Goal: Task Accomplishment & Management: Complete application form

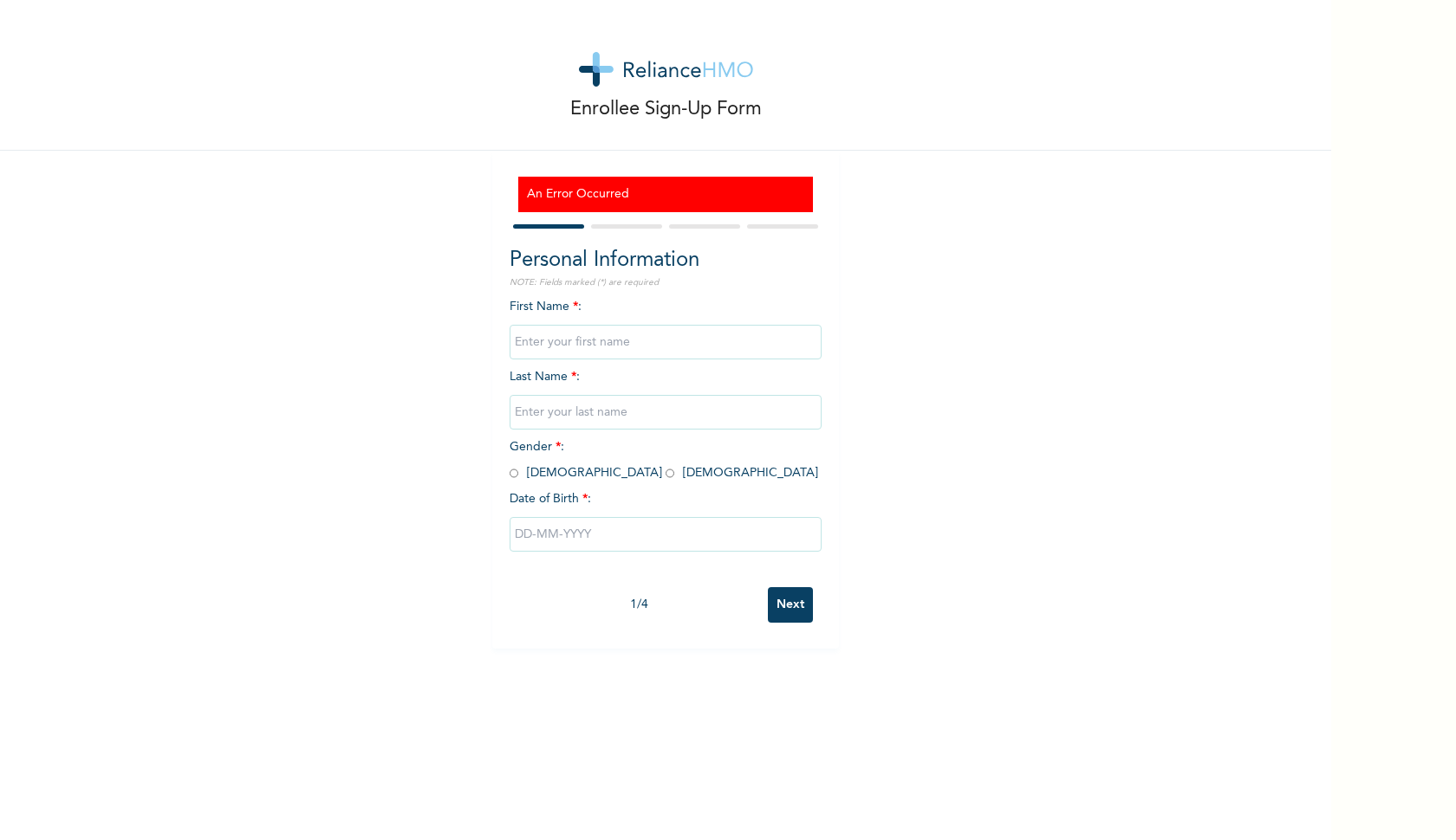
click at [617, 346] on input "text" at bounding box center [666, 342] width 312 height 35
type input "Y"
type input "[PERSON_NAME]"
type input "Gbadegesin"
click at [957, 498] on div "Enrollee Sign-Up Form An Error Occurred Personal Information NOTE: Fields marke…" at bounding box center [665, 324] width 1331 height 649
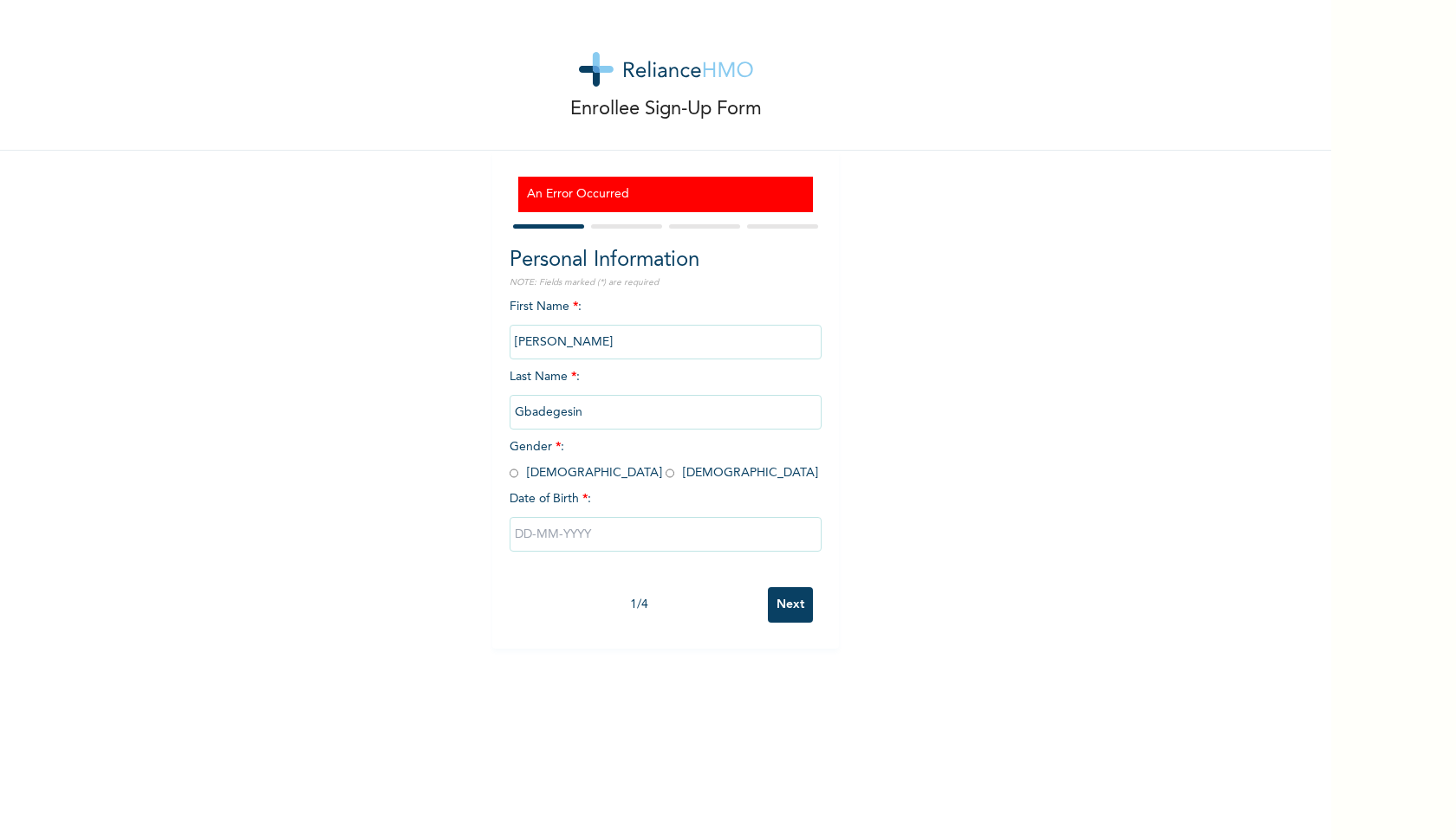
click at [442, 488] on div "Enrollee Sign-Up Form An Error Occurred Personal Information NOTE: Fields marke…" at bounding box center [665, 324] width 1331 height 649
click at [606, 537] on input "text" at bounding box center [666, 535] width 312 height 35
select select "9"
click at [669, 365] on div "First Name * : [PERSON_NAME] Last Name * : Gbadegesin Gender * : [DEMOGRAPHIC_D…" at bounding box center [666, 571] width 312 height 547
click at [669, 365] on div "First Name * : [PERSON_NAME] Last Name * : Gbadegesin Gender * : [DEMOGRAPHIC_D…" at bounding box center [666, 439] width 312 height 281
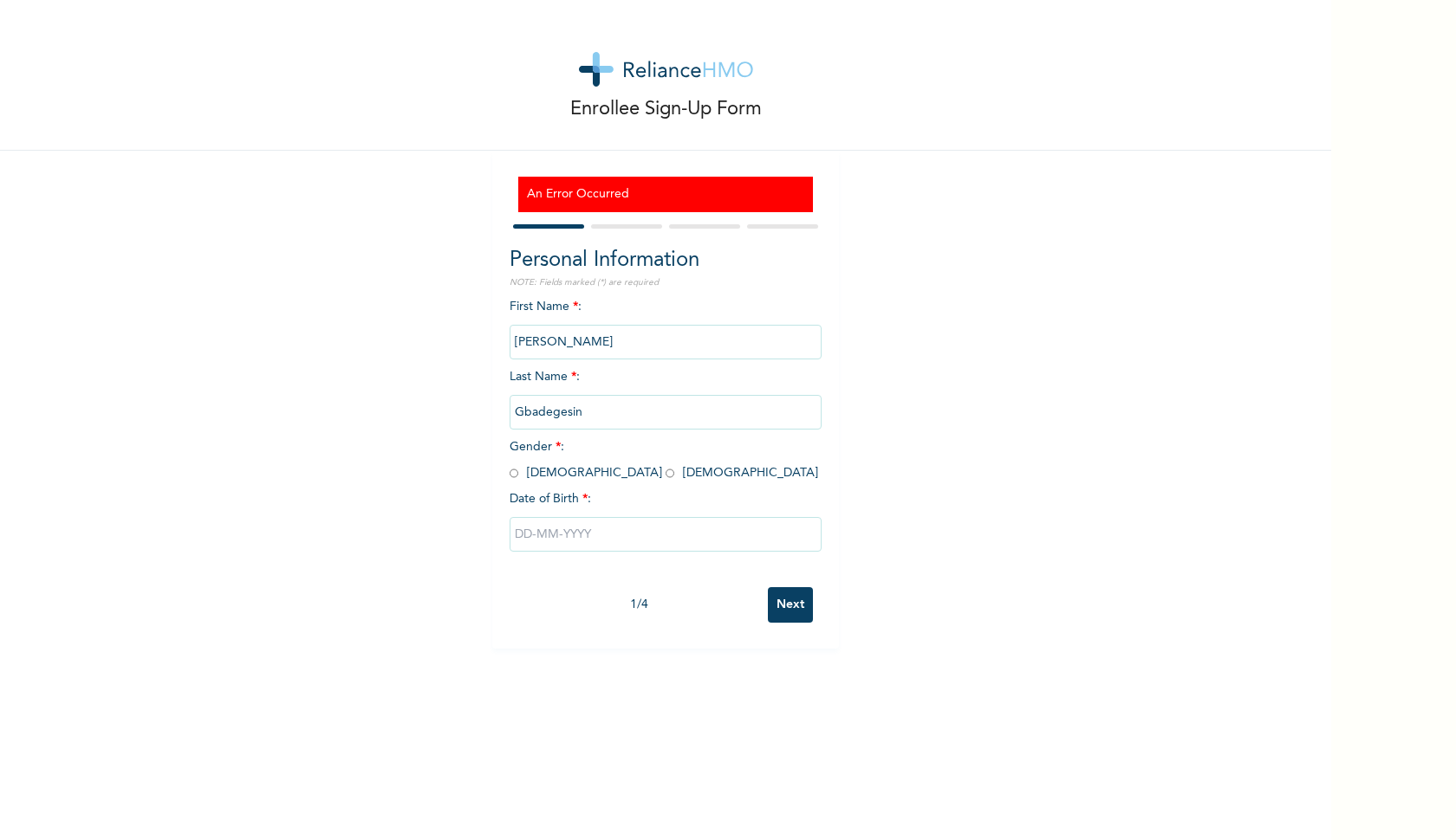
click at [657, 344] on input "[PERSON_NAME]" at bounding box center [666, 342] width 312 height 35
click at [513, 474] on input "radio" at bounding box center [514, 473] width 9 height 16
radio input "true"
click at [572, 525] on input "text" at bounding box center [666, 535] width 312 height 35
select select "9"
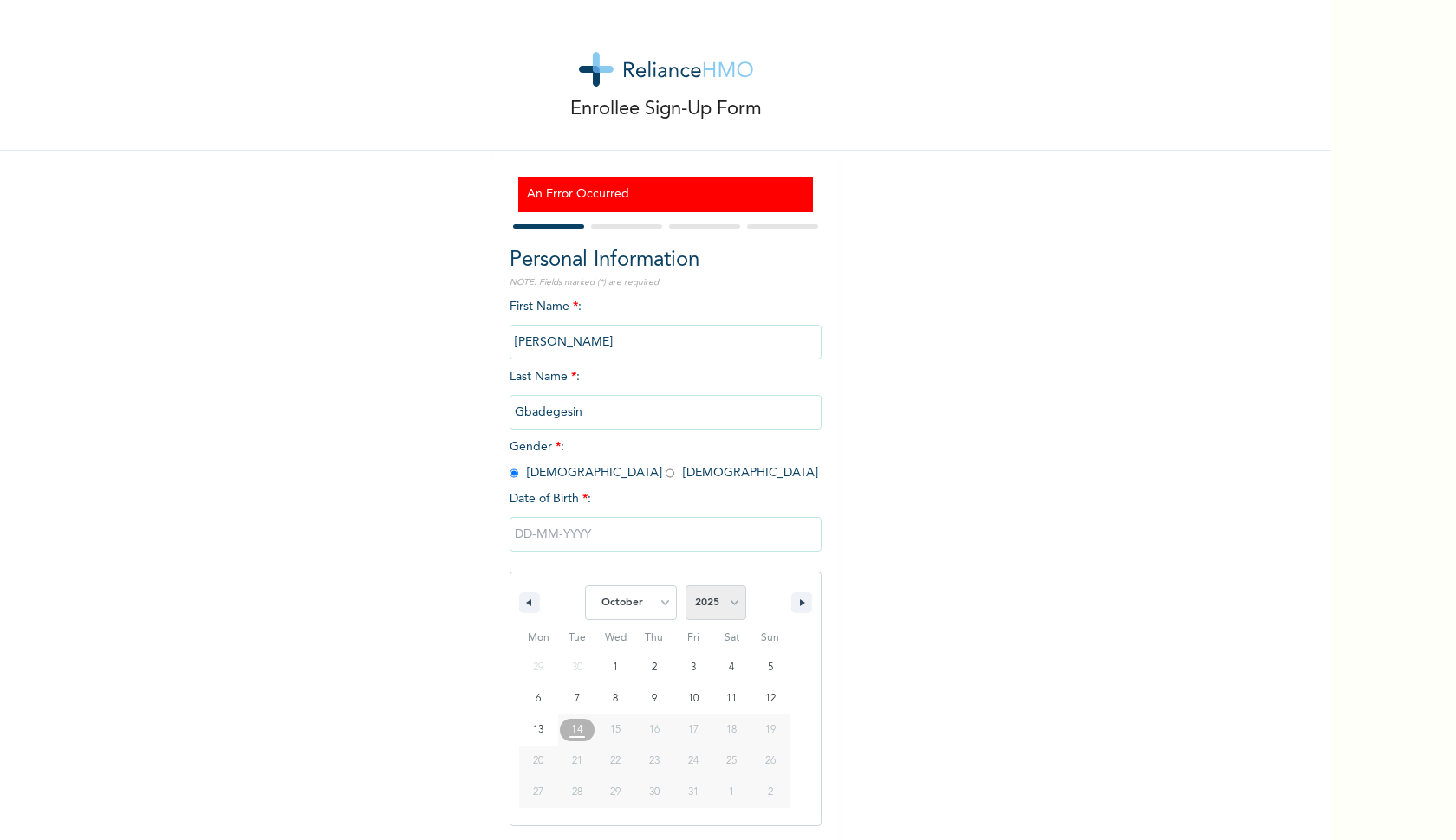
select select "1995"
select select "4"
type input "[DATE]"
click at [796, 602] on input "Next" at bounding box center [790, 605] width 45 height 36
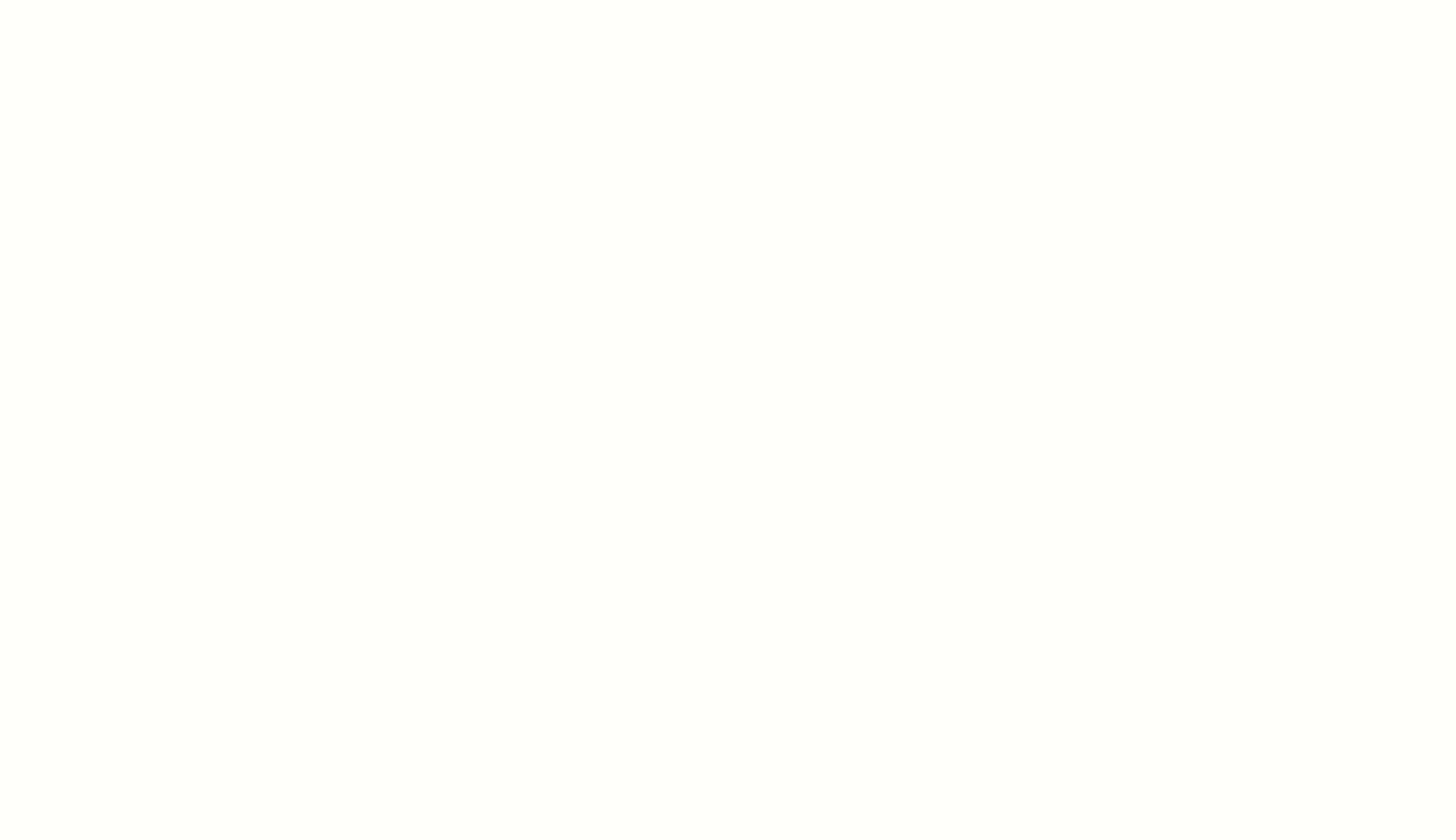
click at [1298, 221] on div at bounding box center [728, 420] width 1456 height 840
click at [1262, 186] on div at bounding box center [728, 420] width 1456 height 840
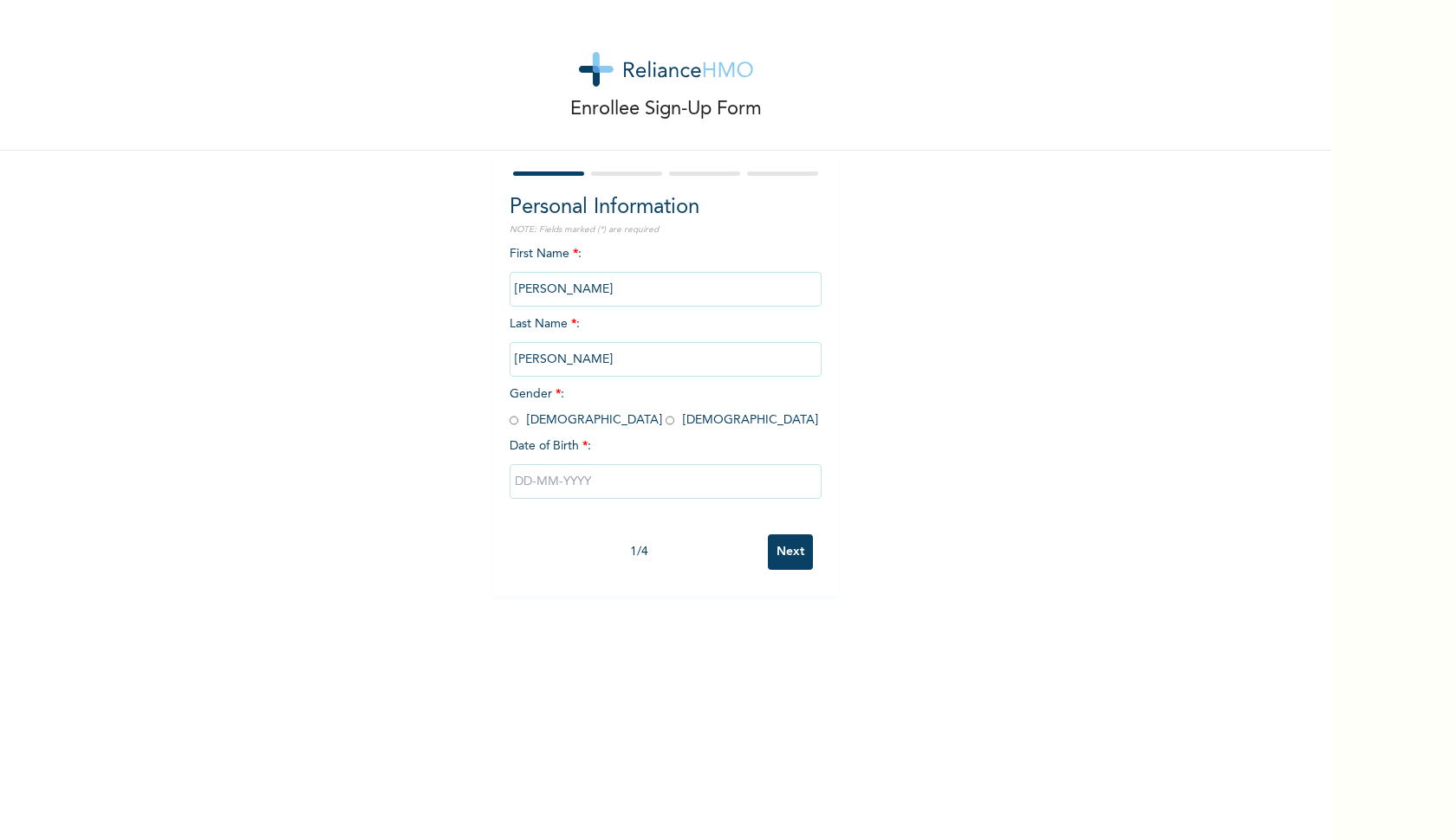
click at [515, 420] on input "radio" at bounding box center [514, 420] width 9 height 16
radio input "true"
click at [612, 473] on input "text" at bounding box center [666, 482] width 312 height 35
select select "9"
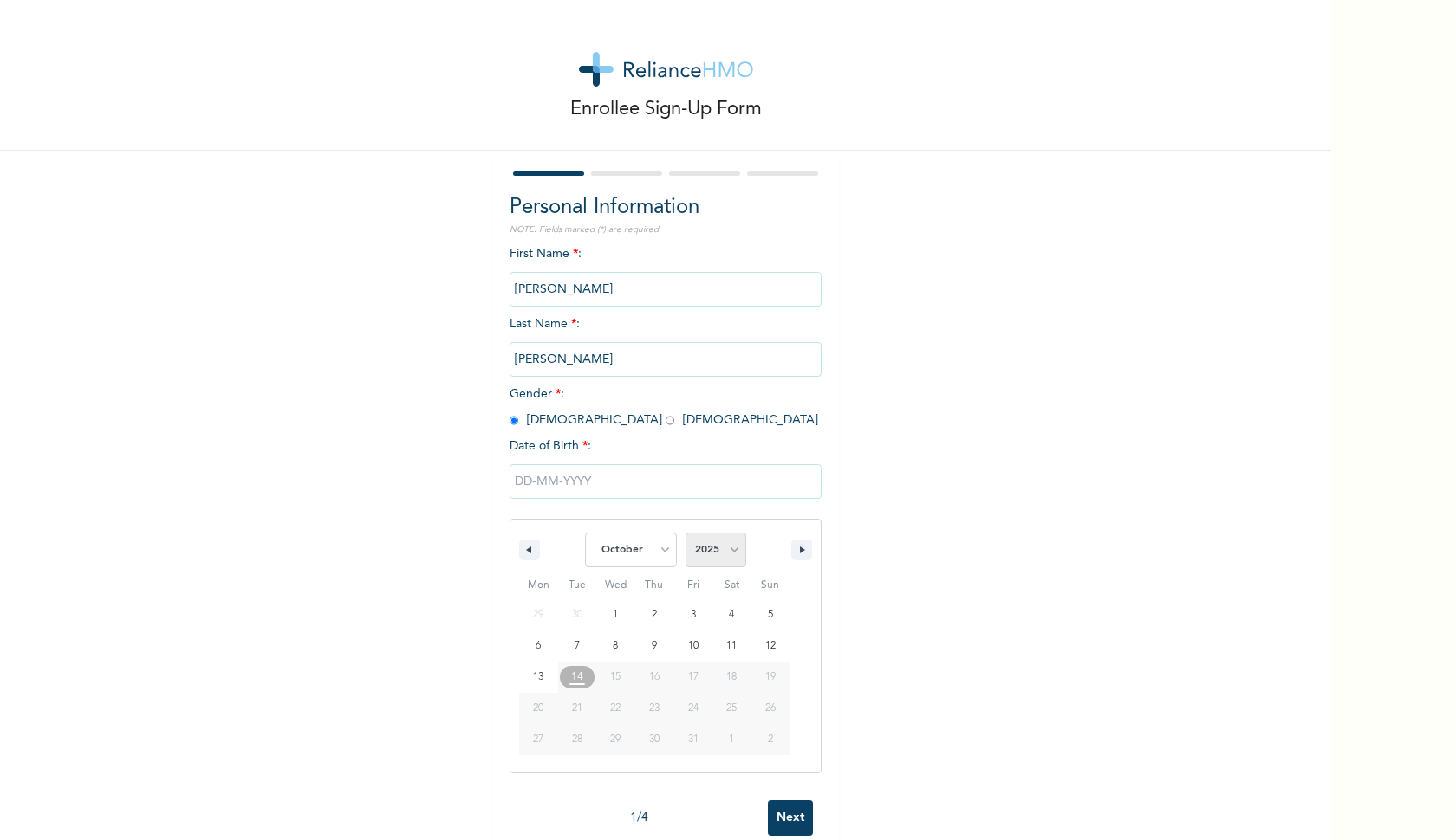
select select "1995"
select select "4"
type input "[DATE]"
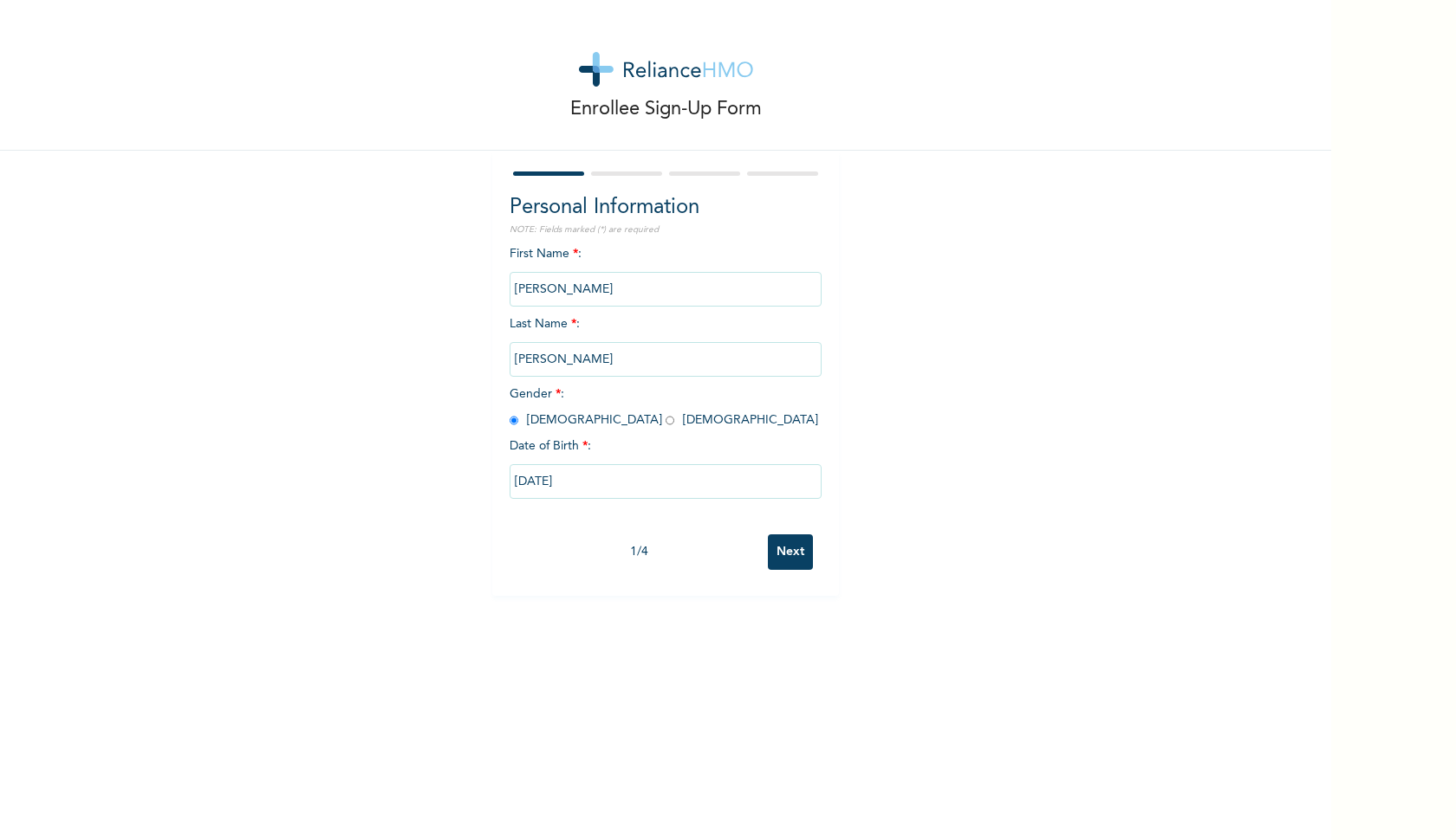
click at [778, 546] on input "Next" at bounding box center [790, 552] width 45 height 36
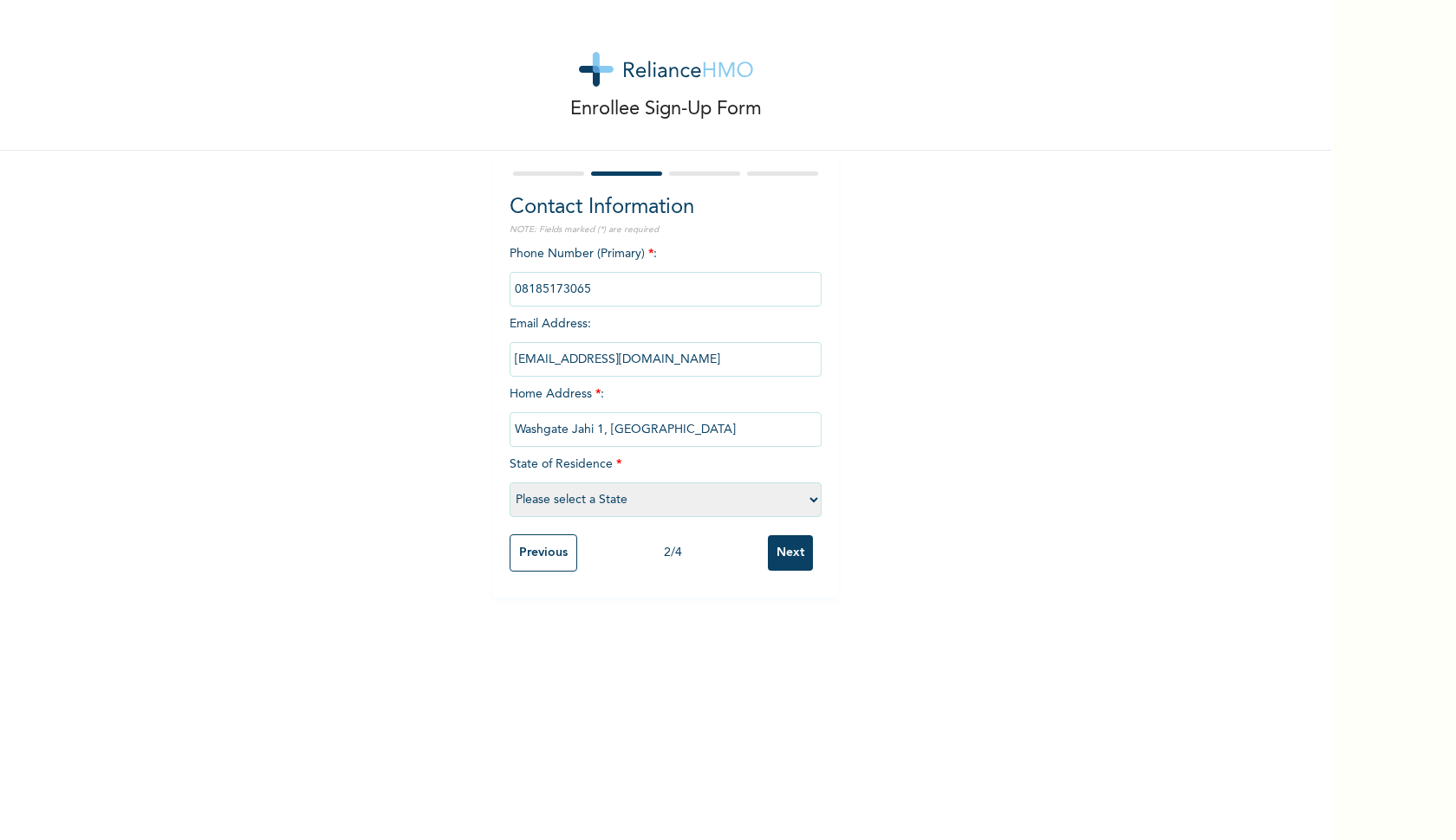
type input "Washgate Jahi 1, Abuja"
select select "15"
click at [779, 554] on input "Next" at bounding box center [790, 553] width 45 height 36
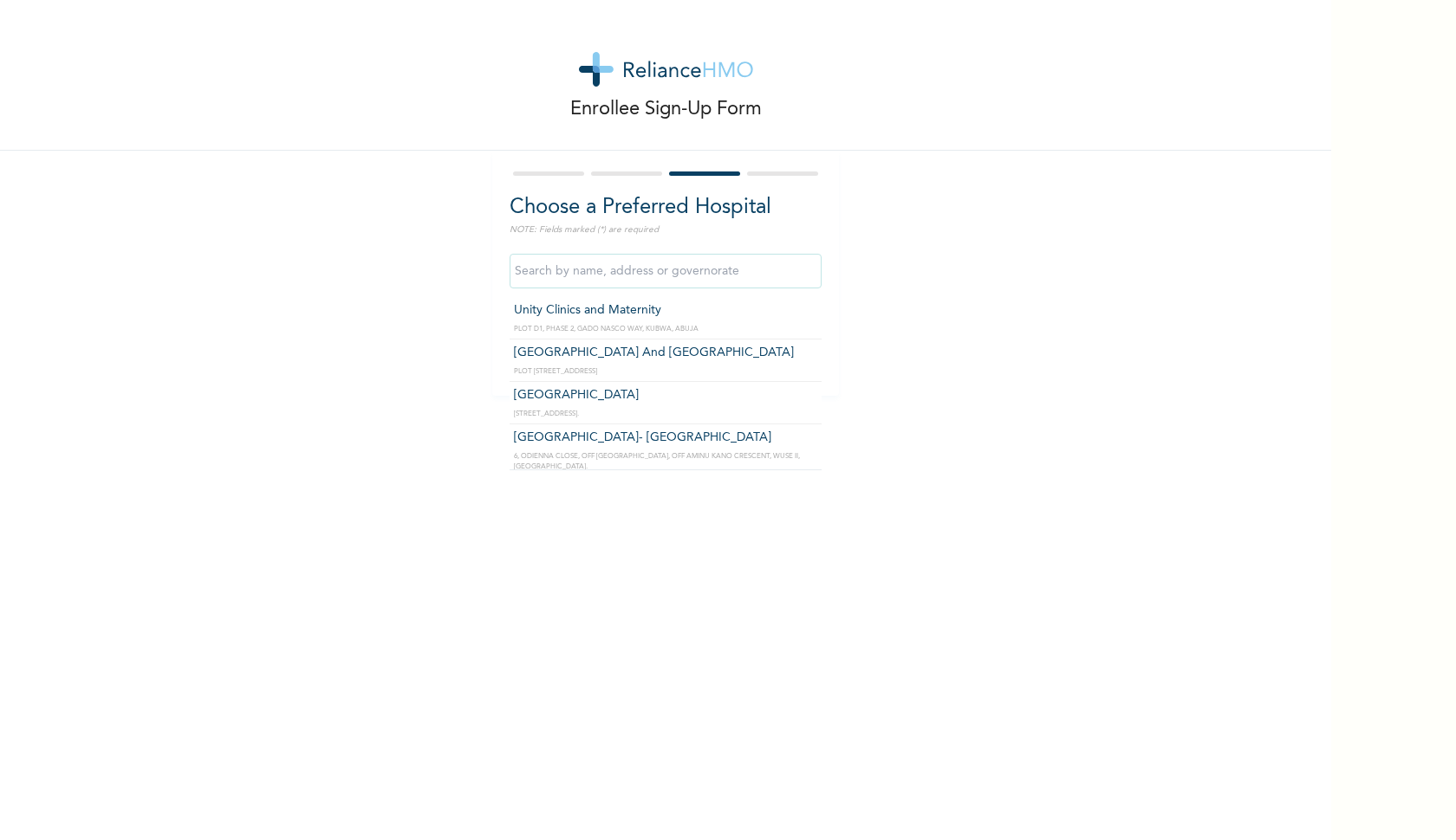
click at [640, 277] on input "text" at bounding box center [666, 271] width 312 height 35
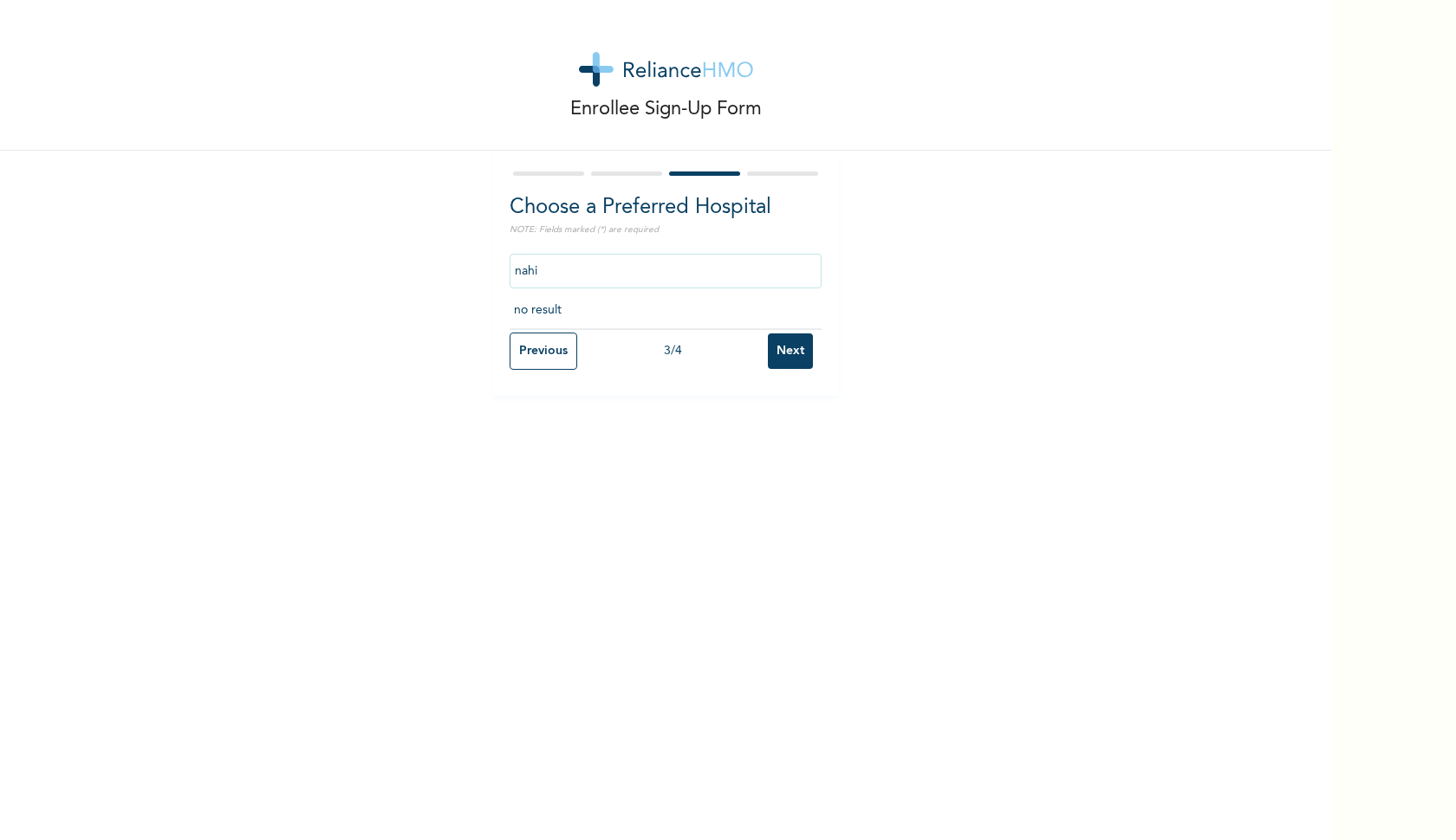
click at [626, 277] on input "nahi" at bounding box center [666, 271] width 312 height 35
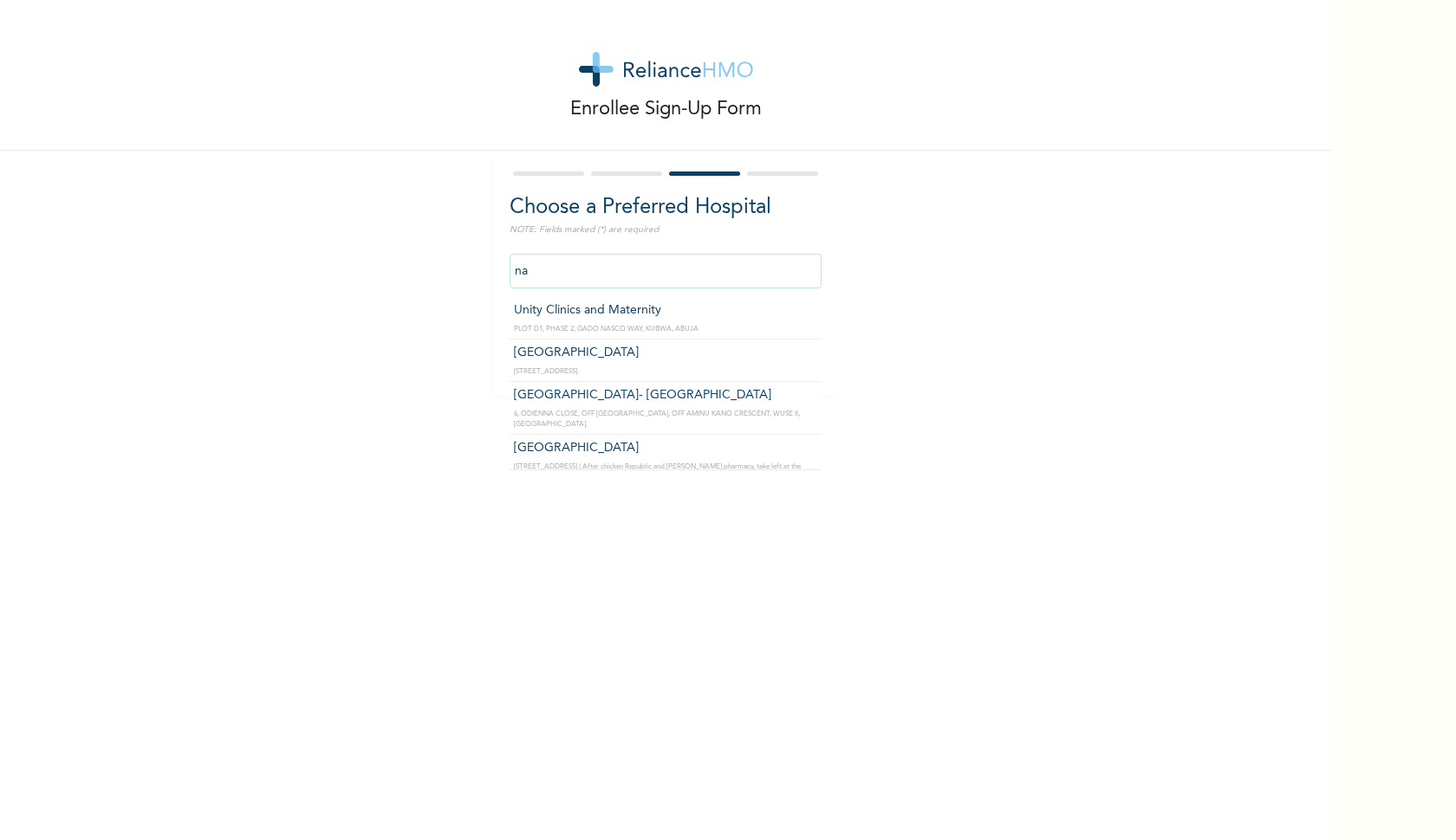
type input "n"
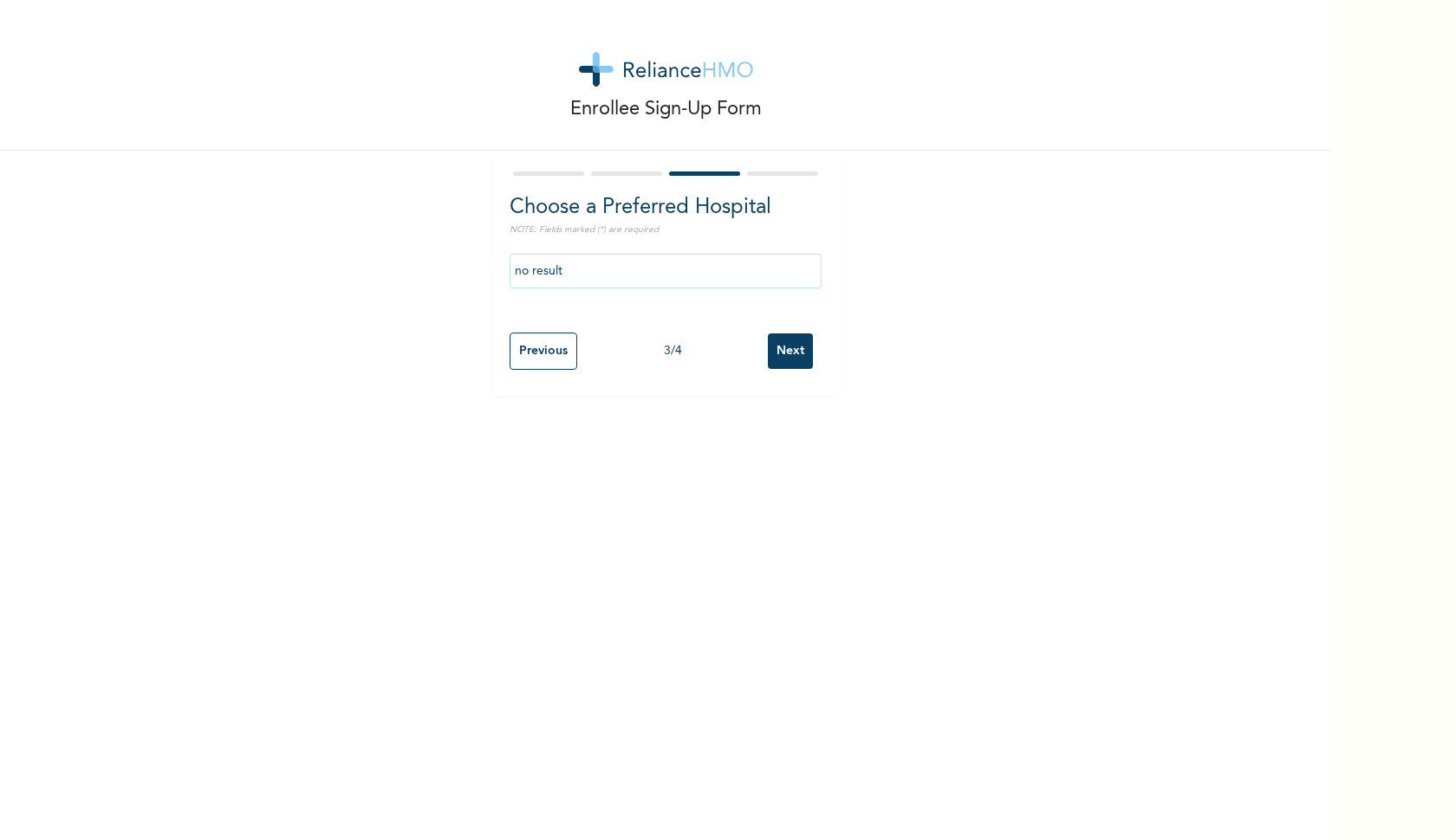
click at [624, 285] on input "no result" at bounding box center [666, 271] width 312 height 35
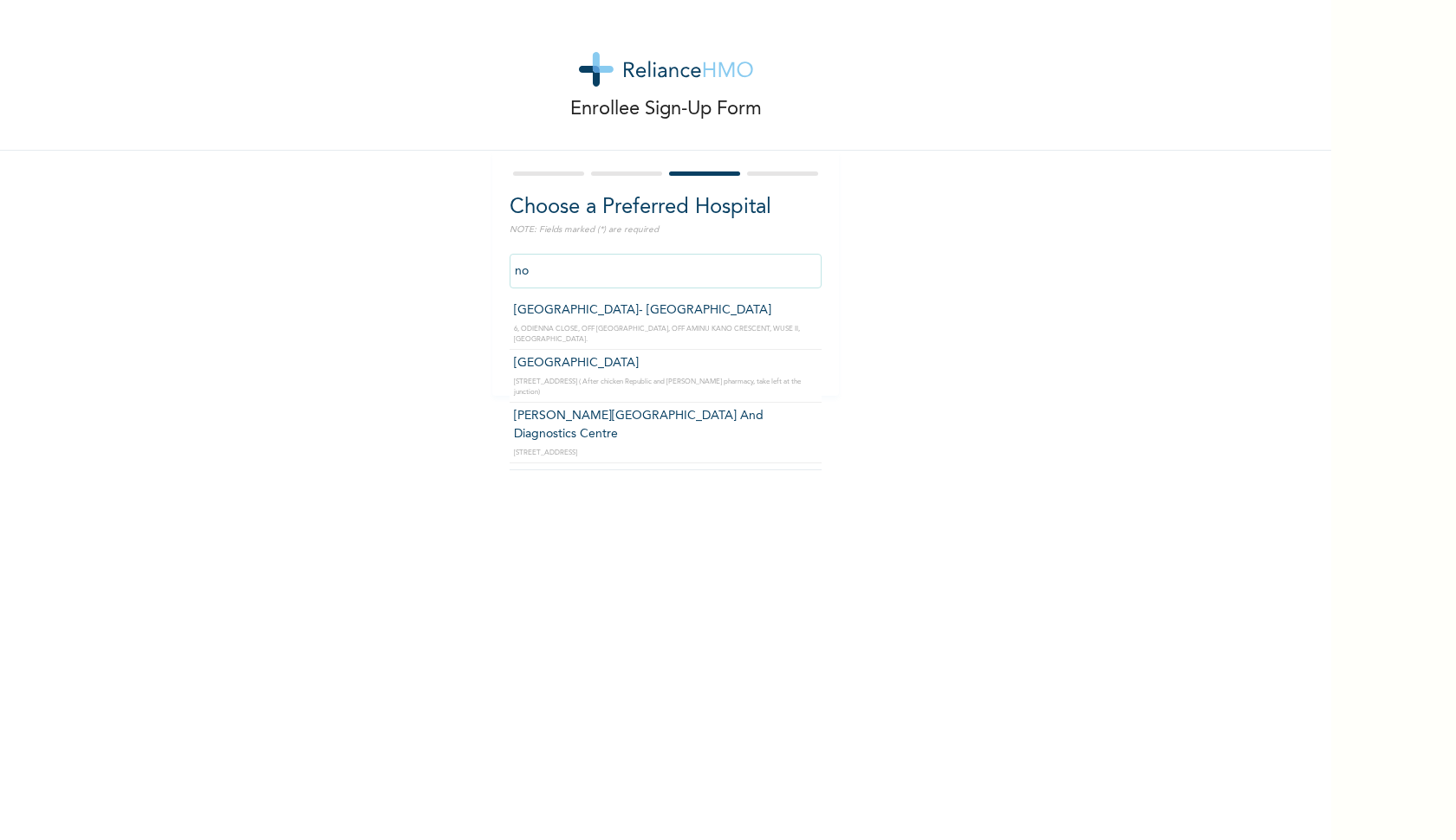
type input "n"
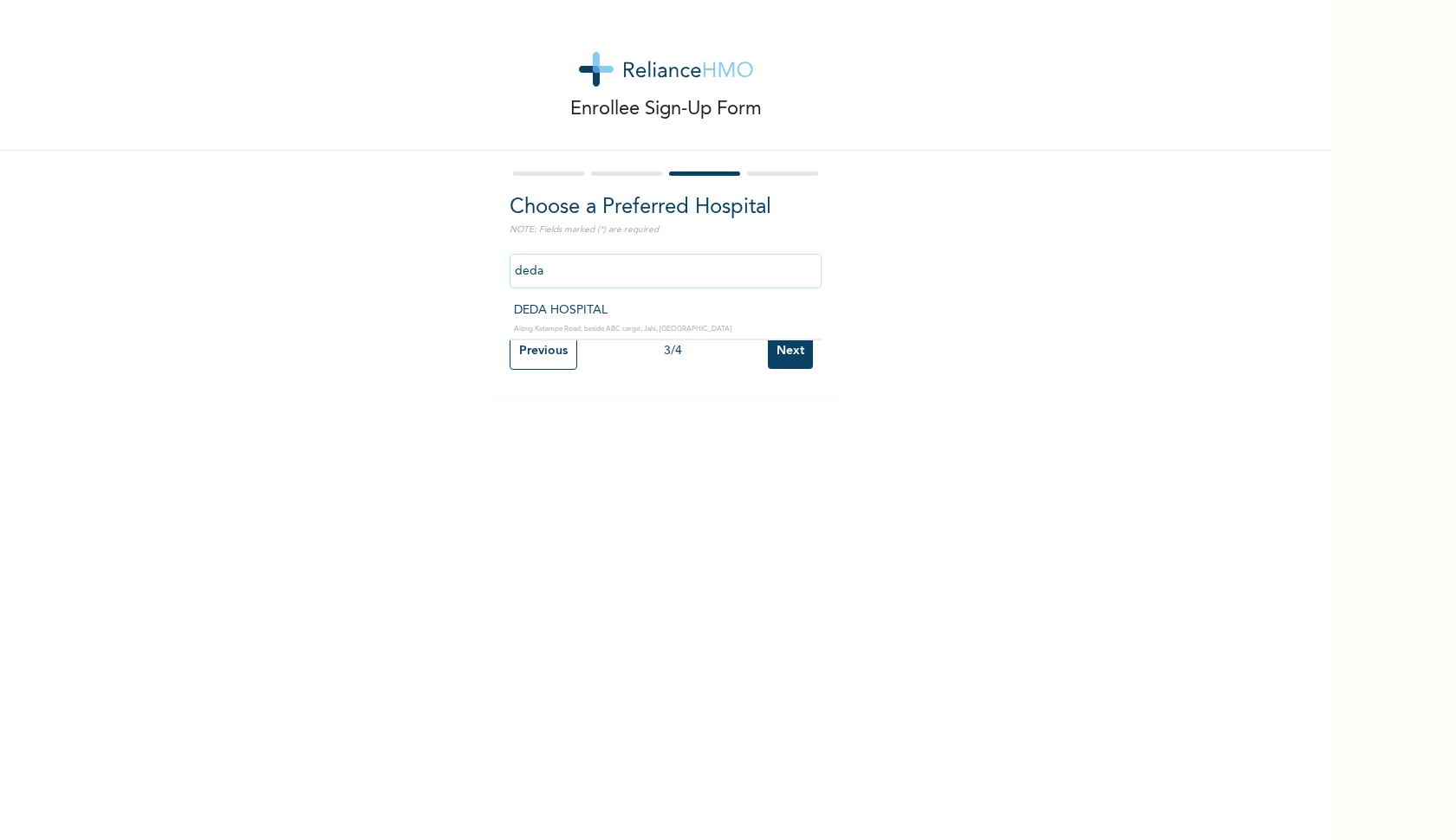
type input "DEDA HOSPITAL"
click at [748, 349] on div "3 / 4" at bounding box center [673, 351] width 191 height 18
click at [767, 349] on input "Next" at bounding box center [790, 351] width 45 height 36
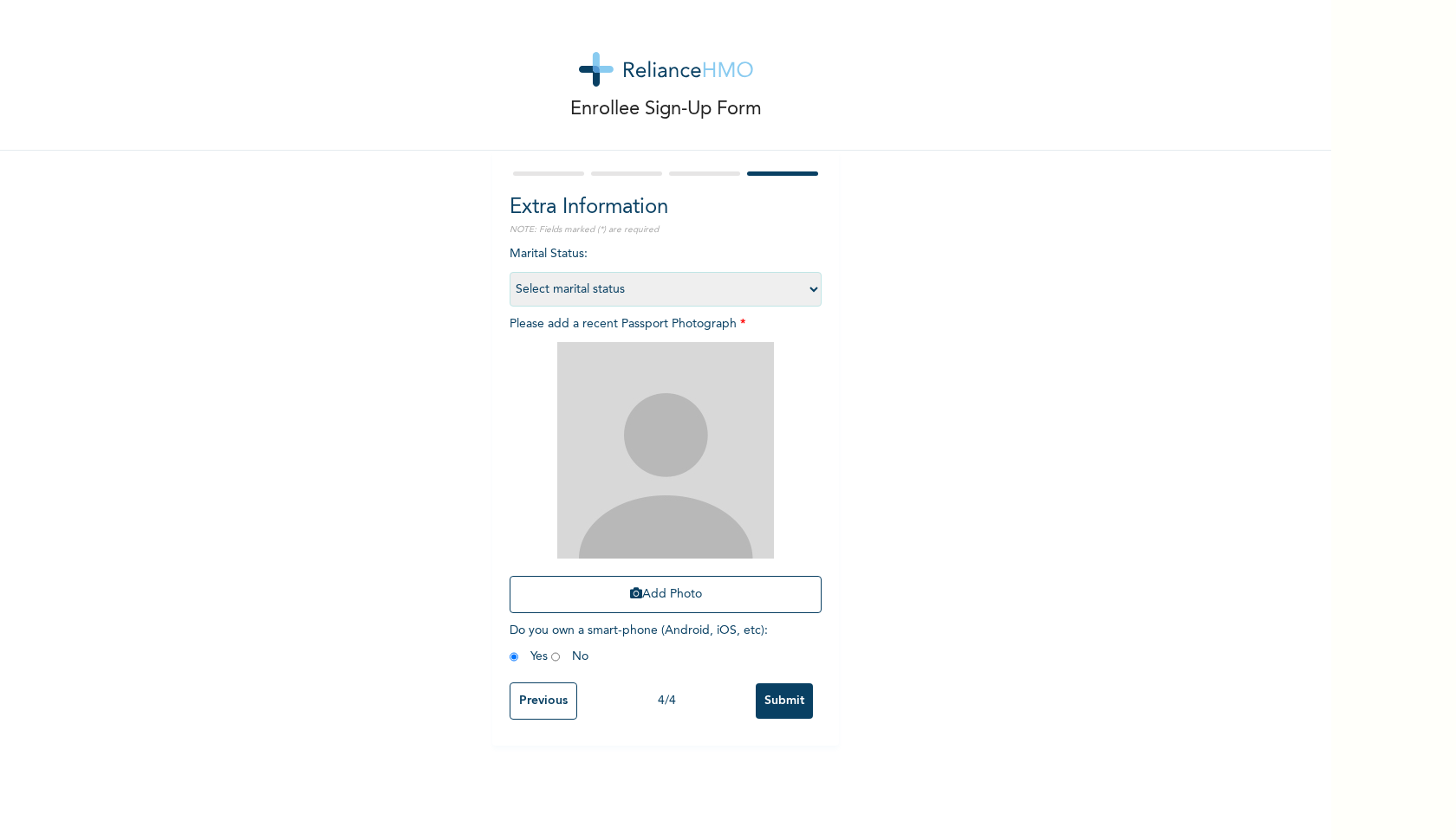
select select "1"
click at [832, 508] on div "Extra Information NOTE: Fields marked (*) are required Marital Status : Select …" at bounding box center [666, 448] width 347 height 596
click at [694, 594] on button "Add Photo" at bounding box center [666, 595] width 312 height 37
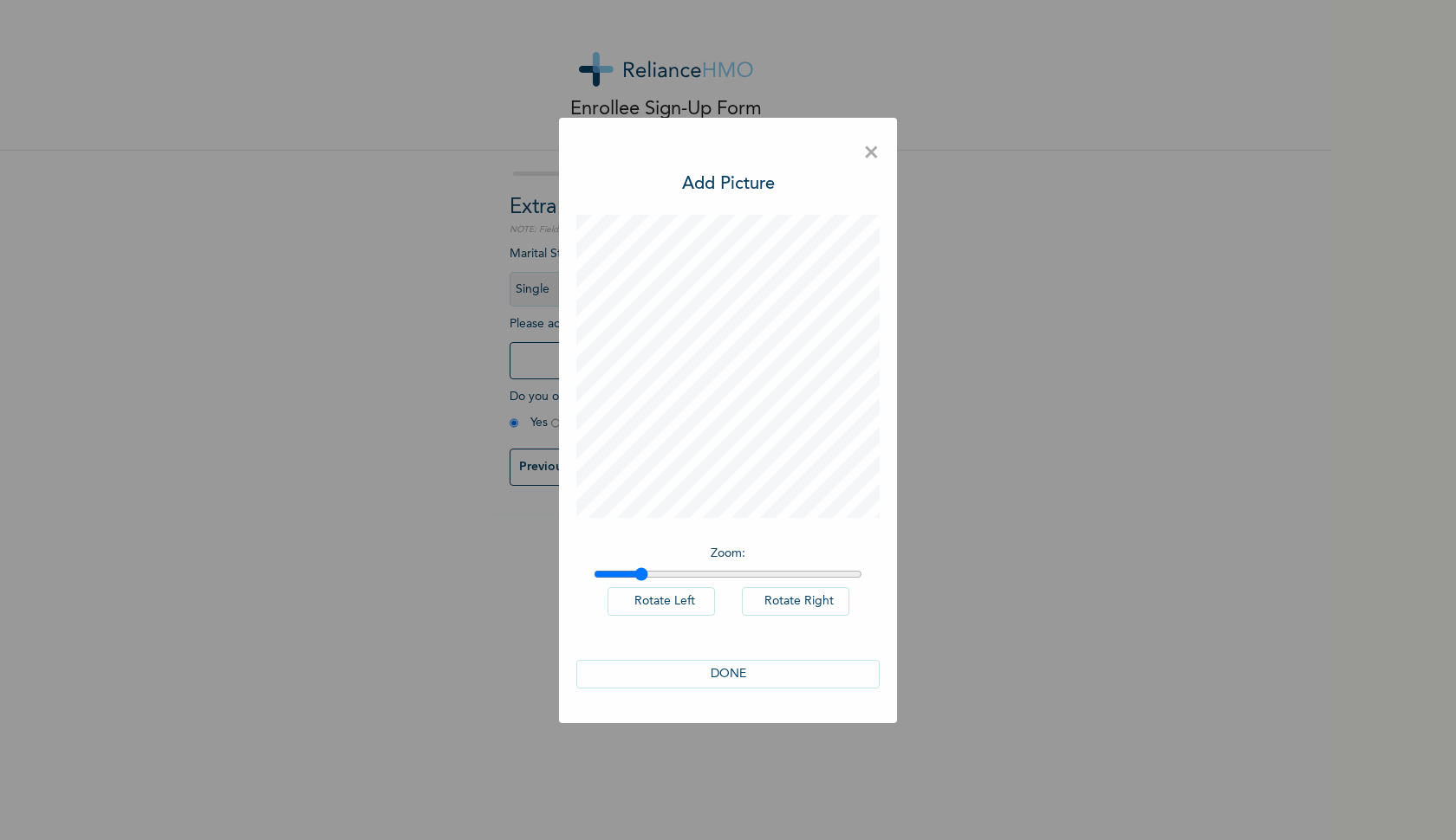
drag, startPoint x: 606, startPoint y: 574, endPoint x: 642, endPoint y: 560, distance: 38.6
type input "1.16"
click at [642, 560] on div "Zoom : Rotate Left Rotate Right" at bounding box center [728, 589] width 304 height 107
click at [734, 674] on button "DONE" at bounding box center [728, 674] width 304 height 29
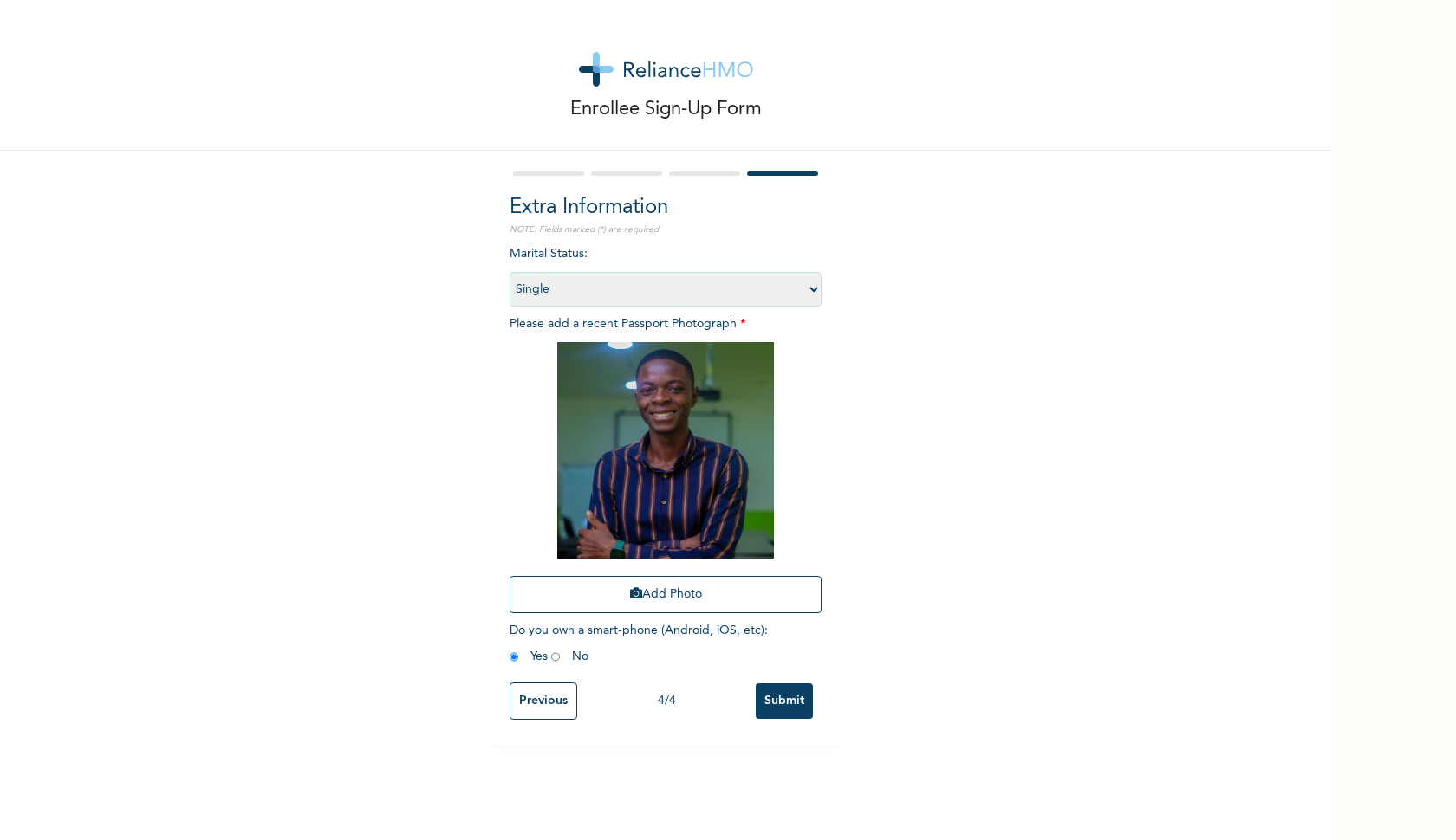
click at [793, 696] on input "Submit" at bounding box center [784, 700] width 57 height 36
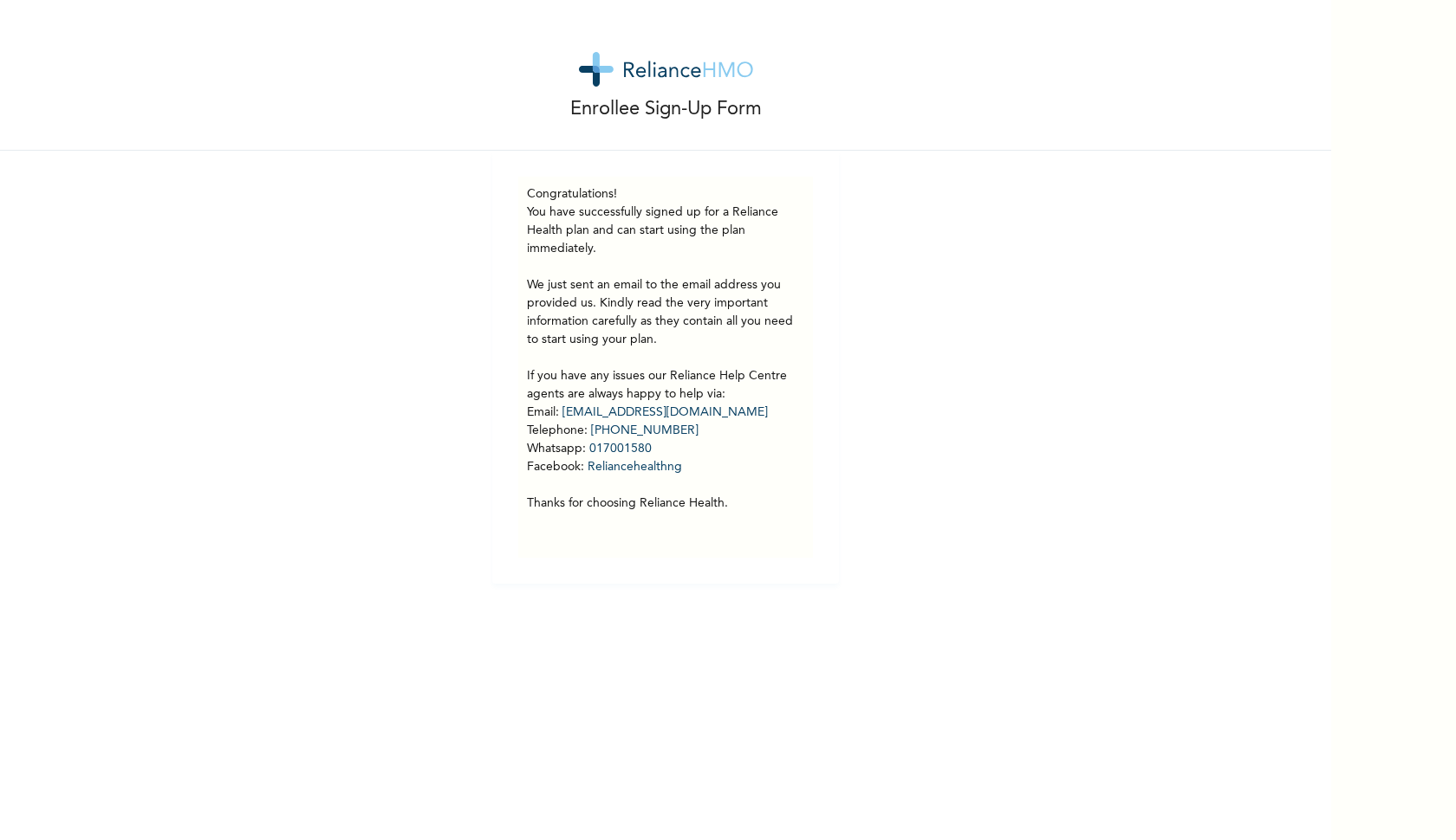
click at [875, 372] on div "Enrollee Sign-Up Form Congratulations! You have successfully signed up for a Re…" at bounding box center [665, 292] width 1331 height 584
